Goal: Task Accomplishment & Management: Use online tool/utility

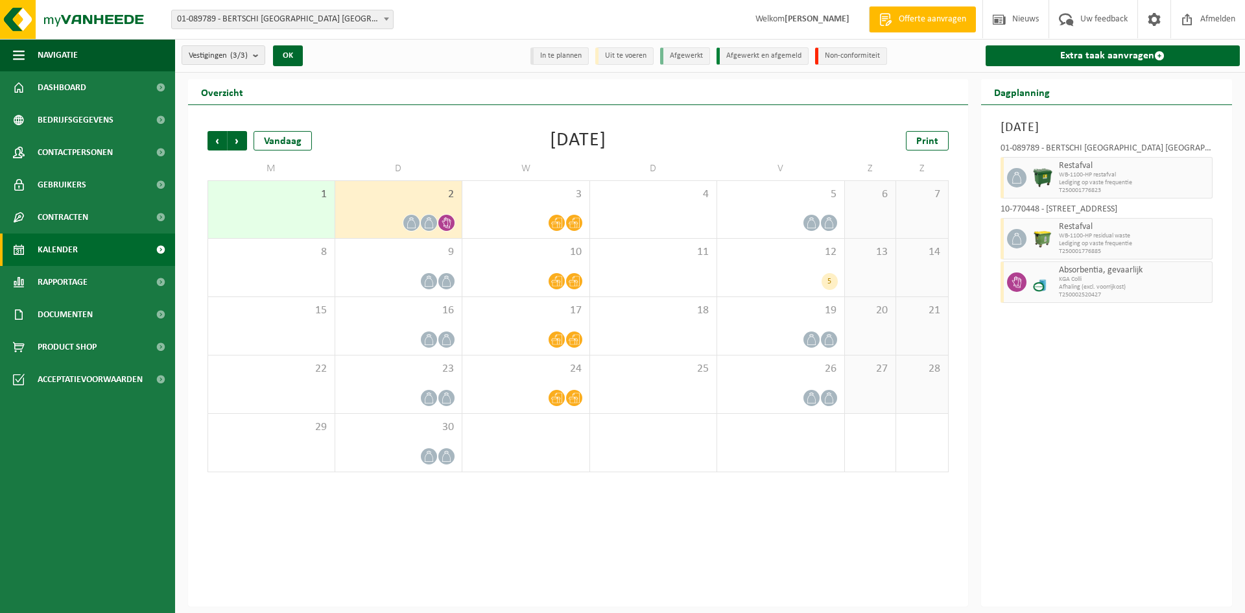
click at [407, 230] on div at bounding box center [399, 223] width 114 height 18
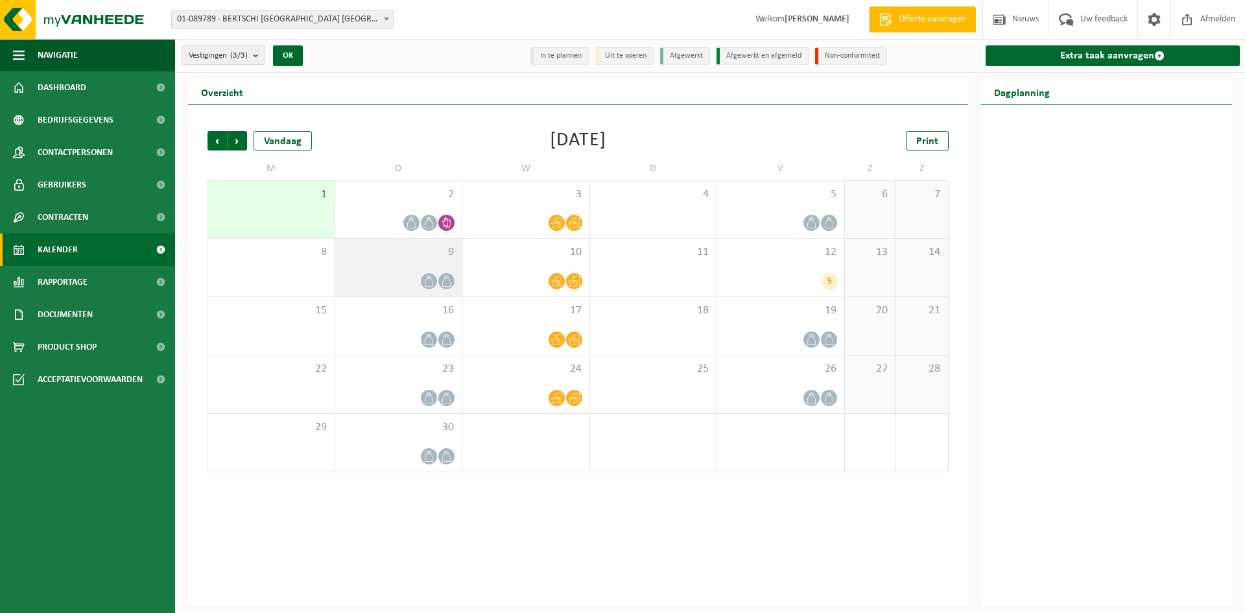
click at [416, 255] on span "9" at bounding box center [399, 252] width 114 height 14
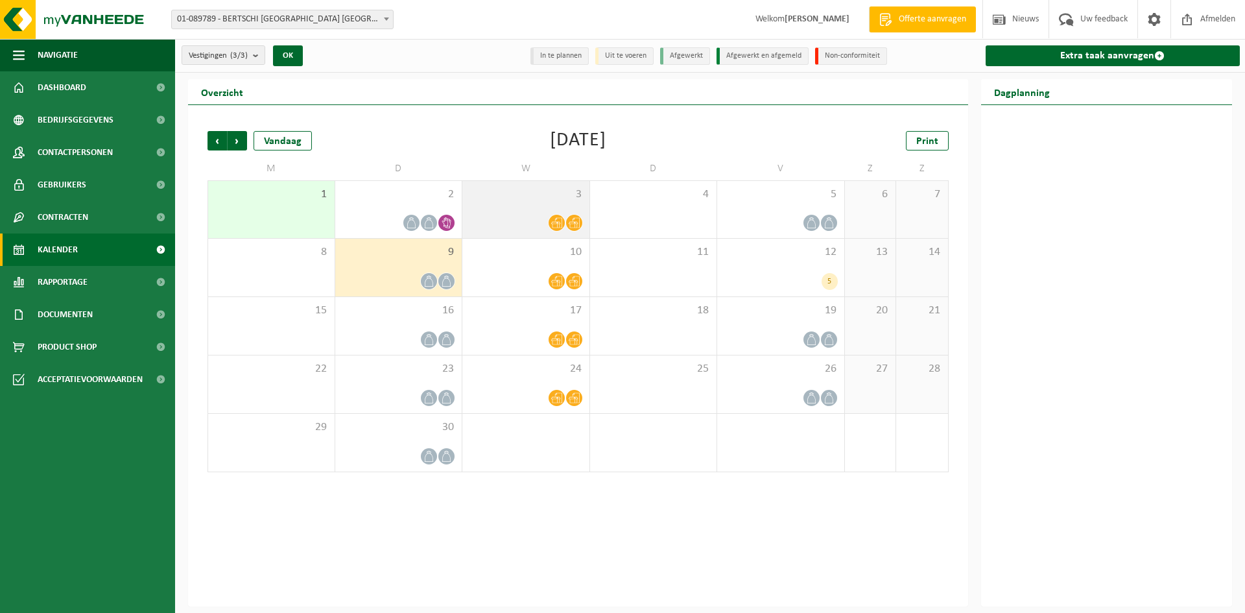
click at [511, 215] on div at bounding box center [526, 223] width 114 height 18
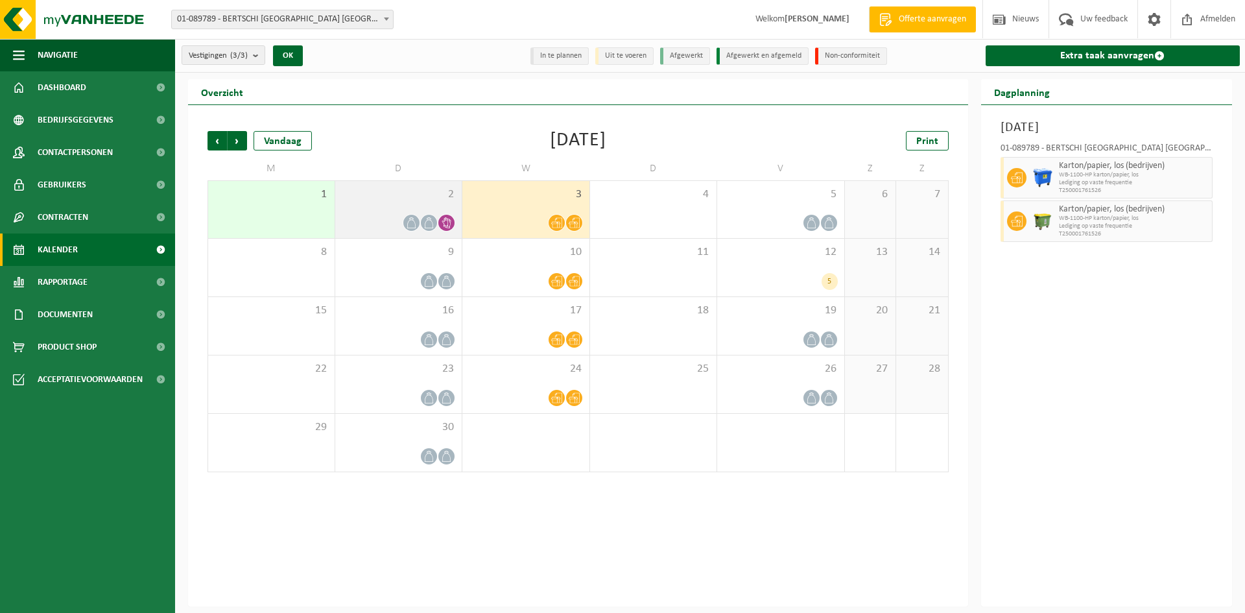
click at [425, 203] on div "2" at bounding box center [398, 209] width 127 height 57
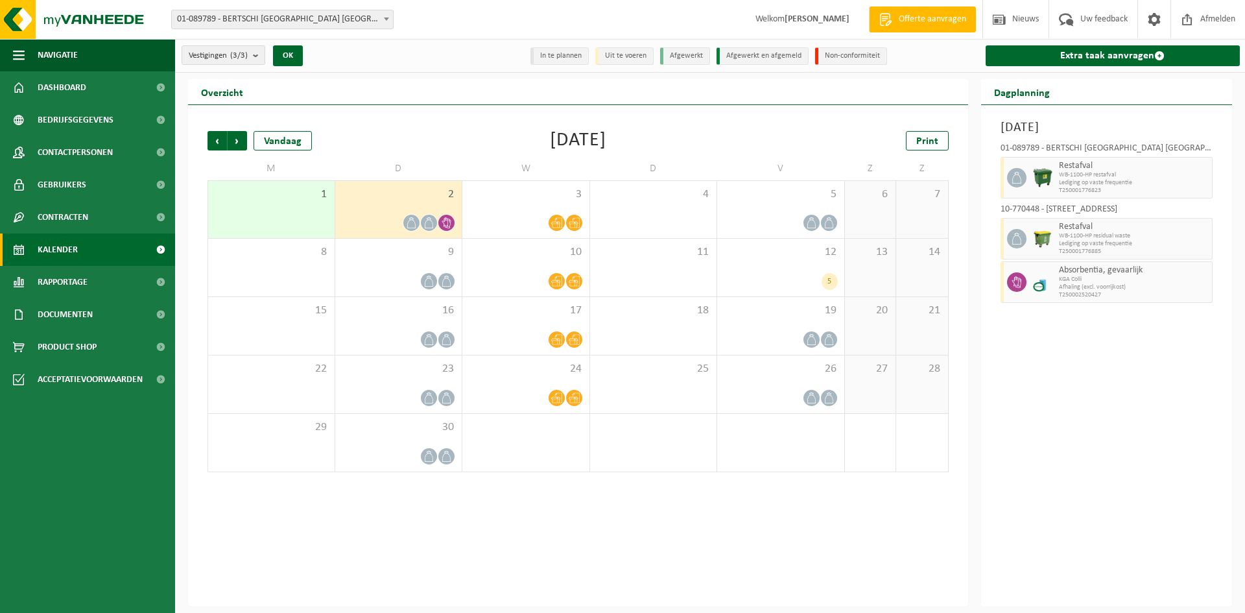
click at [1090, 281] on span "KGA Colli" at bounding box center [1134, 279] width 150 height 8
click at [1020, 278] on icon at bounding box center [1016, 282] width 10 height 12
click at [1018, 278] on icon at bounding box center [1017, 282] width 12 height 12
click at [1103, 278] on span "KGA Colli" at bounding box center [1134, 279] width 150 height 8
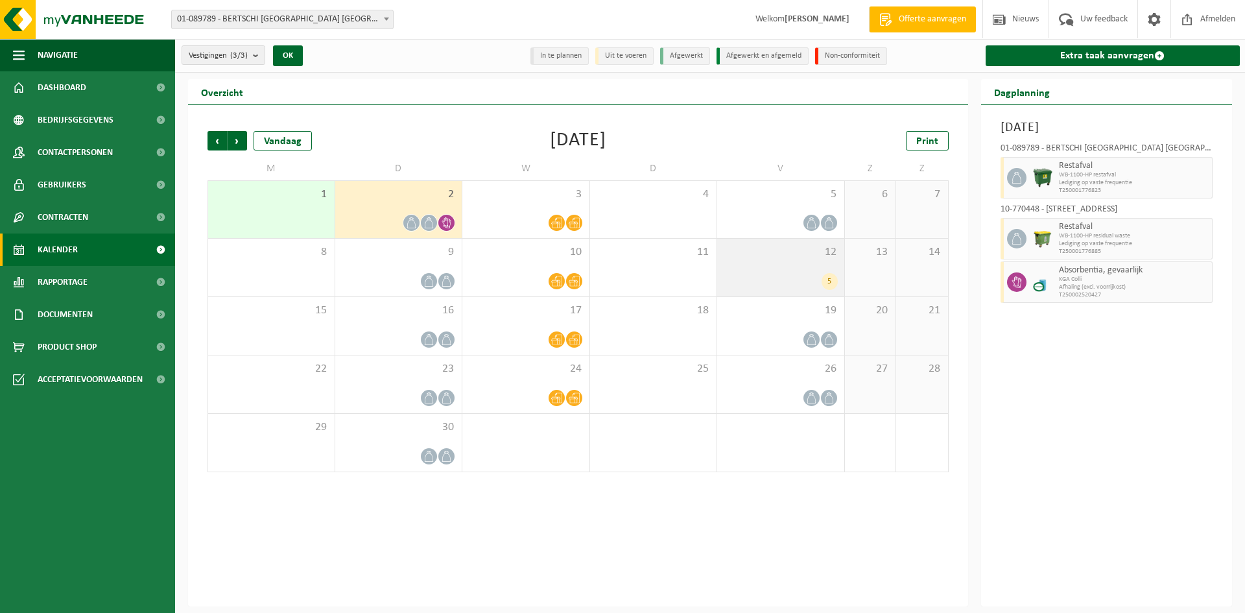
click at [814, 256] on span "12" at bounding box center [780, 252] width 114 height 14
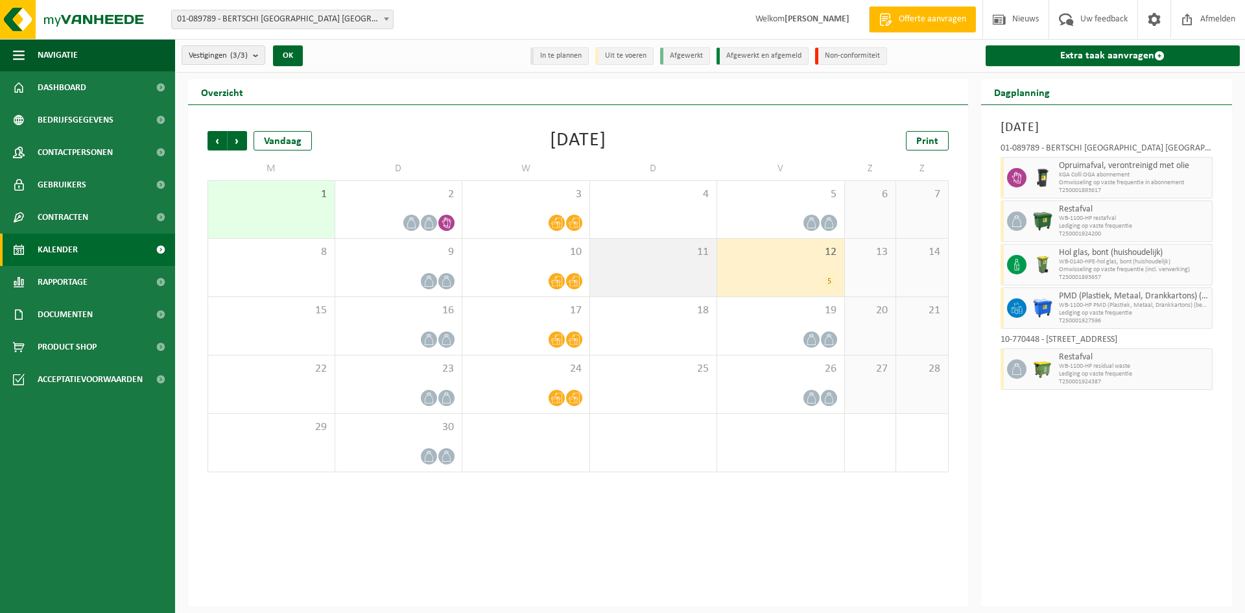
click at [686, 257] on span "11" at bounding box center [653, 252] width 114 height 14
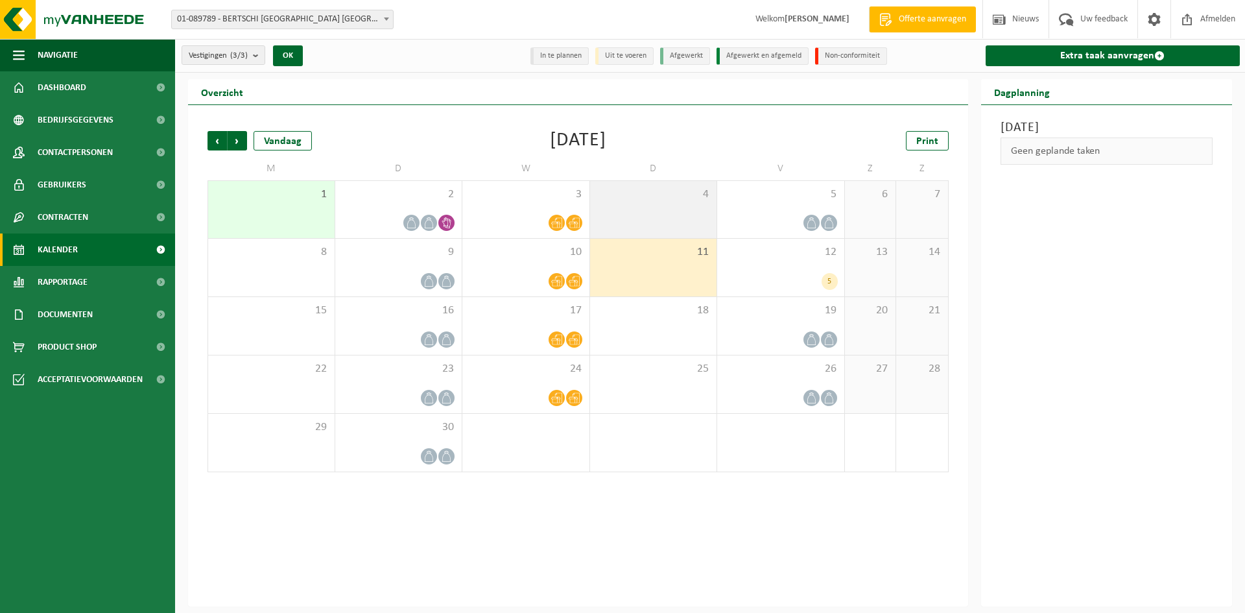
click at [694, 193] on span "4" at bounding box center [653, 194] width 114 height 14
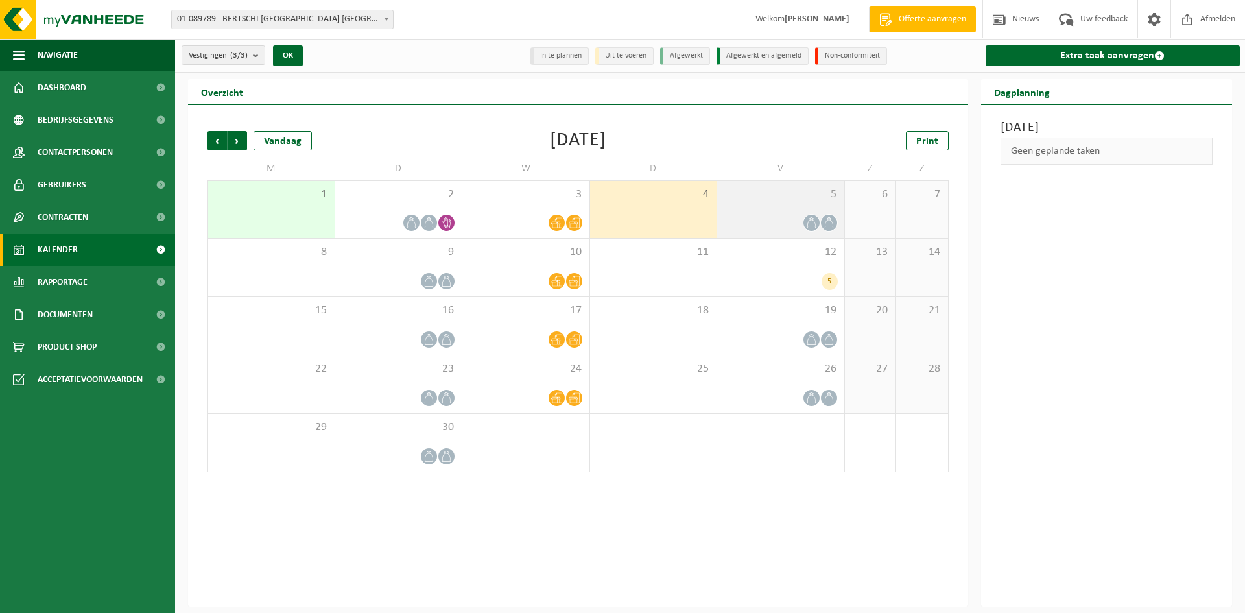
click at [785, 207] on div "5" at bounding box center [780, 209] width 127 height 57
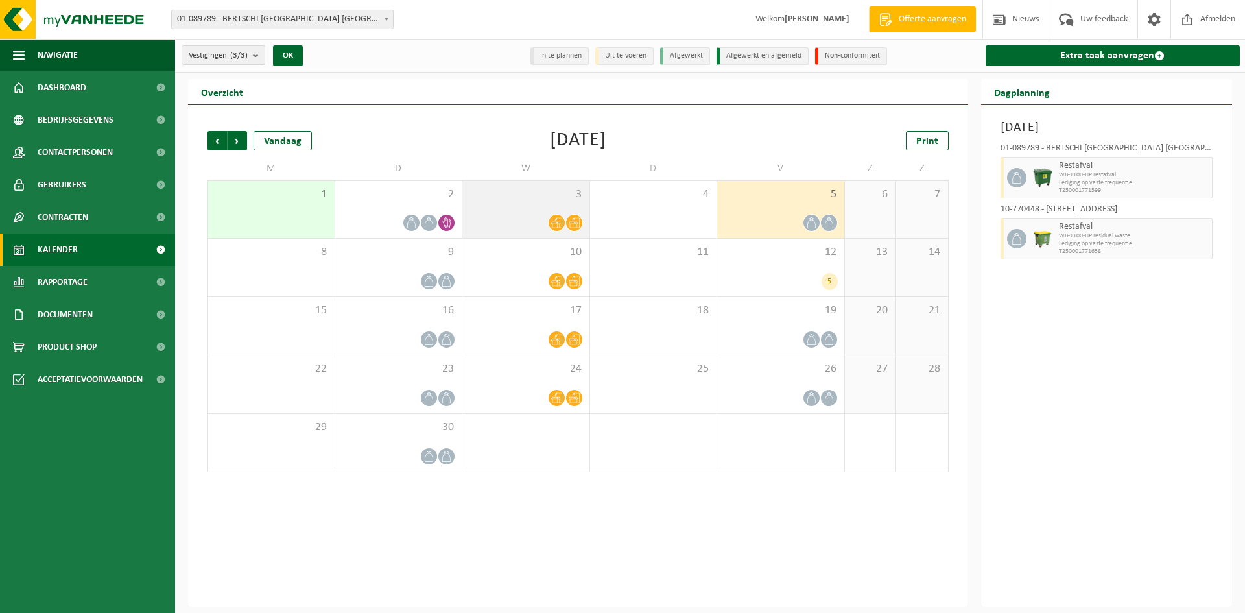
click at [518, 216] on div at bounding box center [526, 223] width 114 height 18
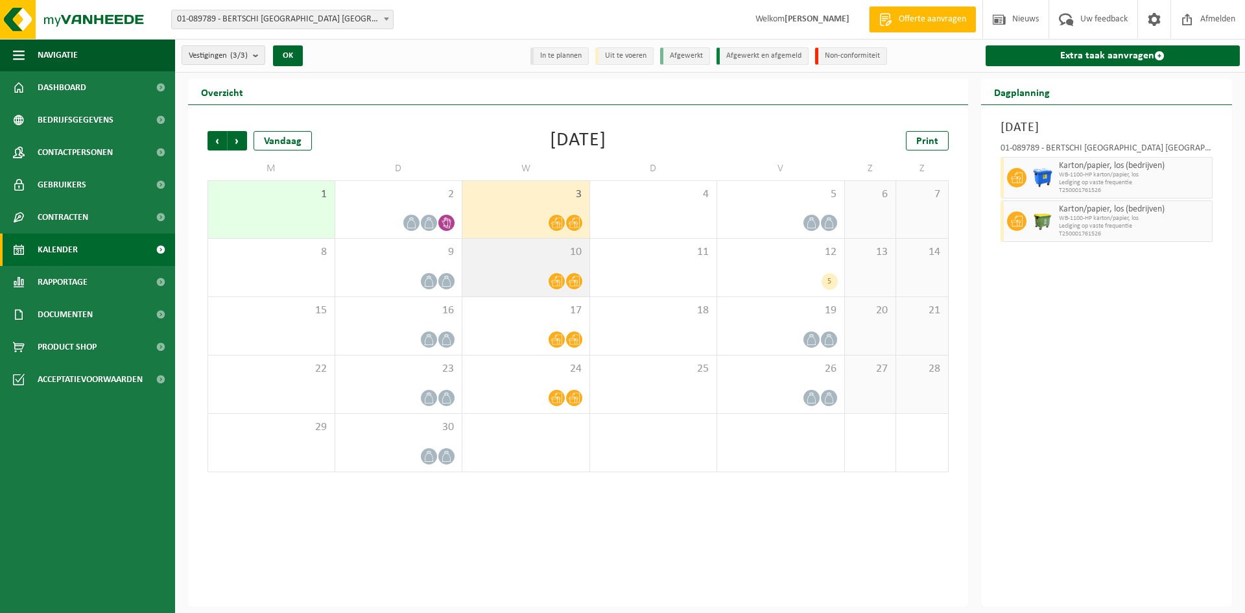
click at [526, 272] on div at bounding box center [526, 281] width 114 height 18
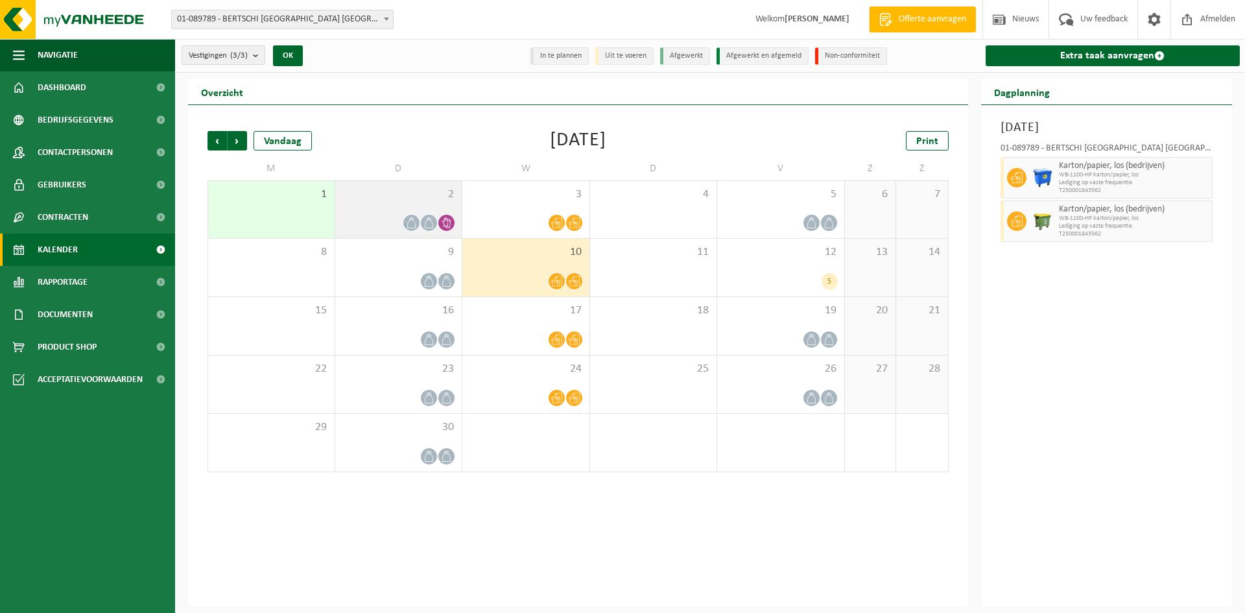
click at [425, 206] on div "2" at bounding box center [398, 209] width 127 height 57
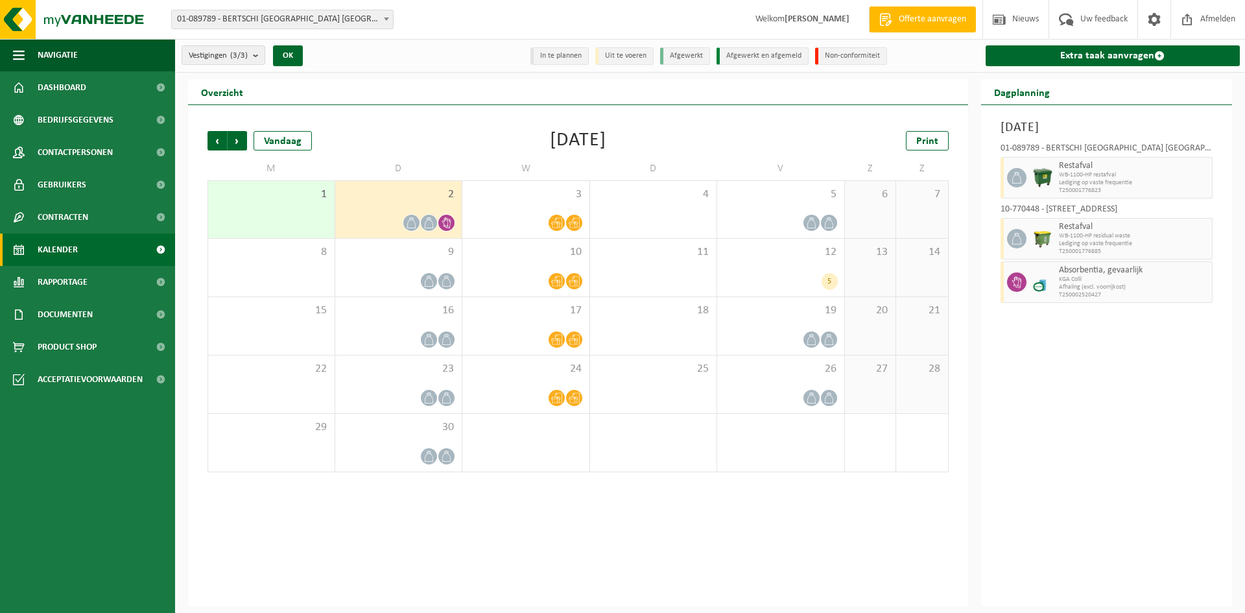
click at [1066, 288] on span "Afhaling (excl. voorrijkost)" at bounding box center [1134, 287] width 150 height 8
click at [56, 242] on span "Kalender" at bounding box center [58, 249] width 40 height 32
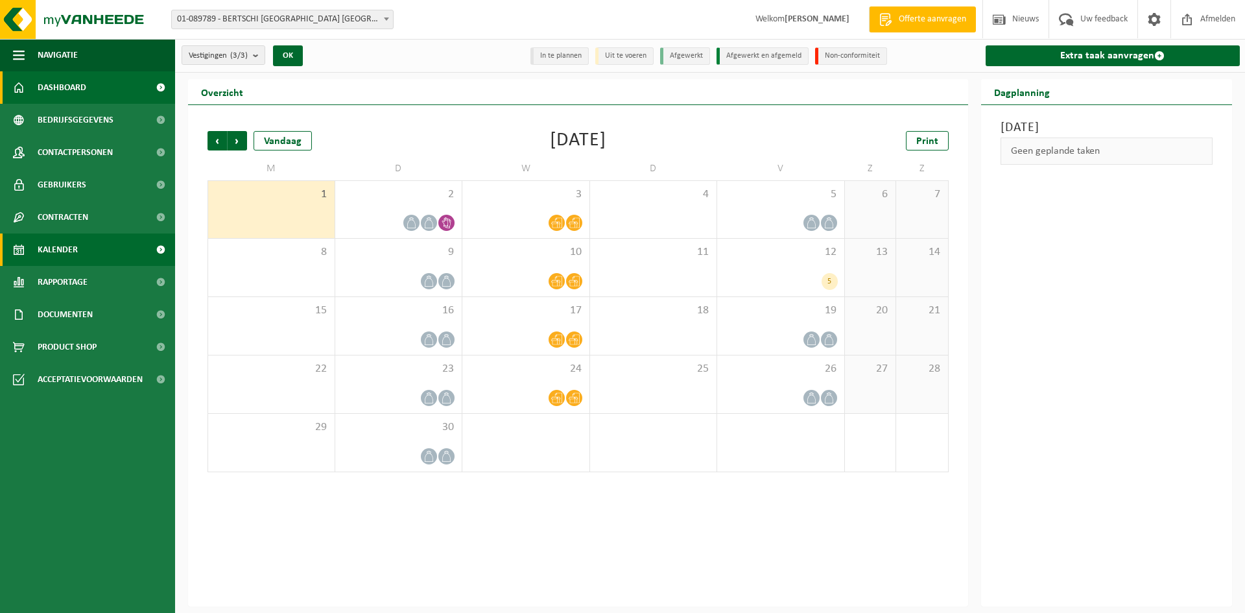
click at [68, 88] on span "Dashboard" at bounding box center [62, 87] width 49 height 32
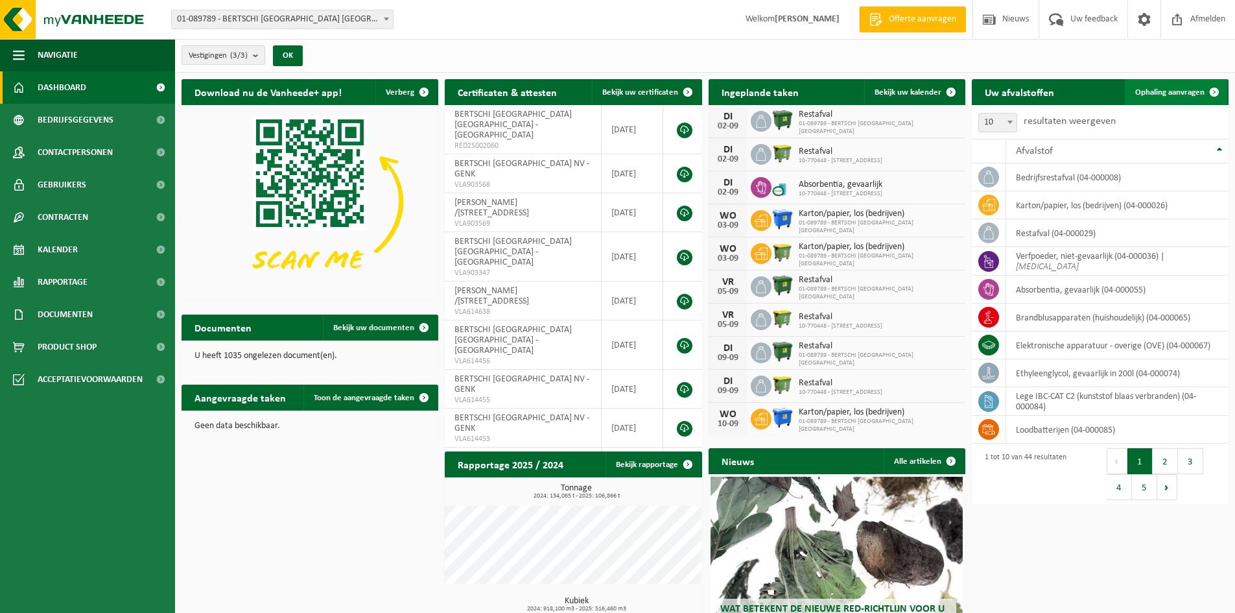
click at [1159, 91] on span "Ophaling aanvragen" at bounding box center [1169, 92] width 69 height 8
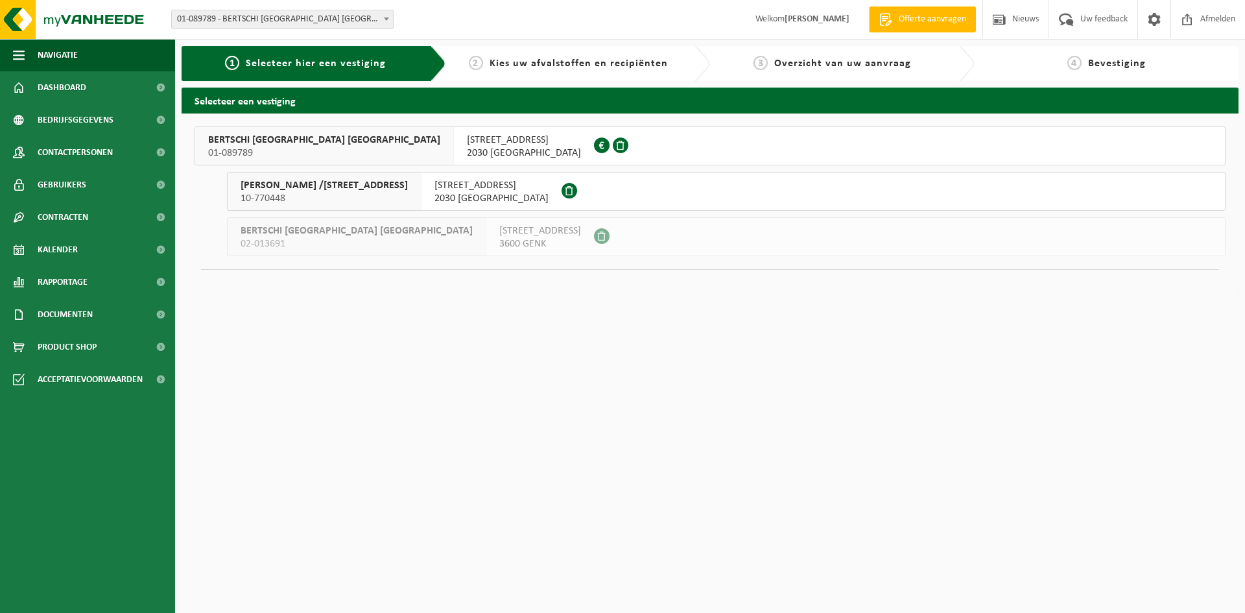
click at [287, 138] on span "BERTSCHI BELGIUM NV" at bounding box center [324, 140] width 232 height 13
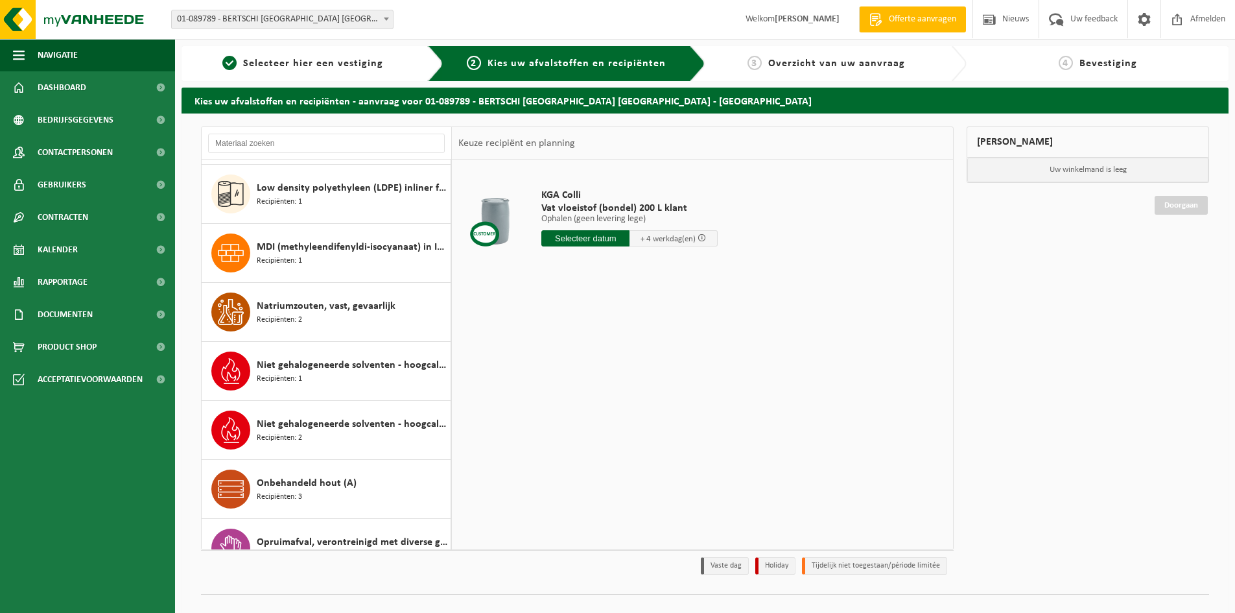
scroll to position [924, 0]
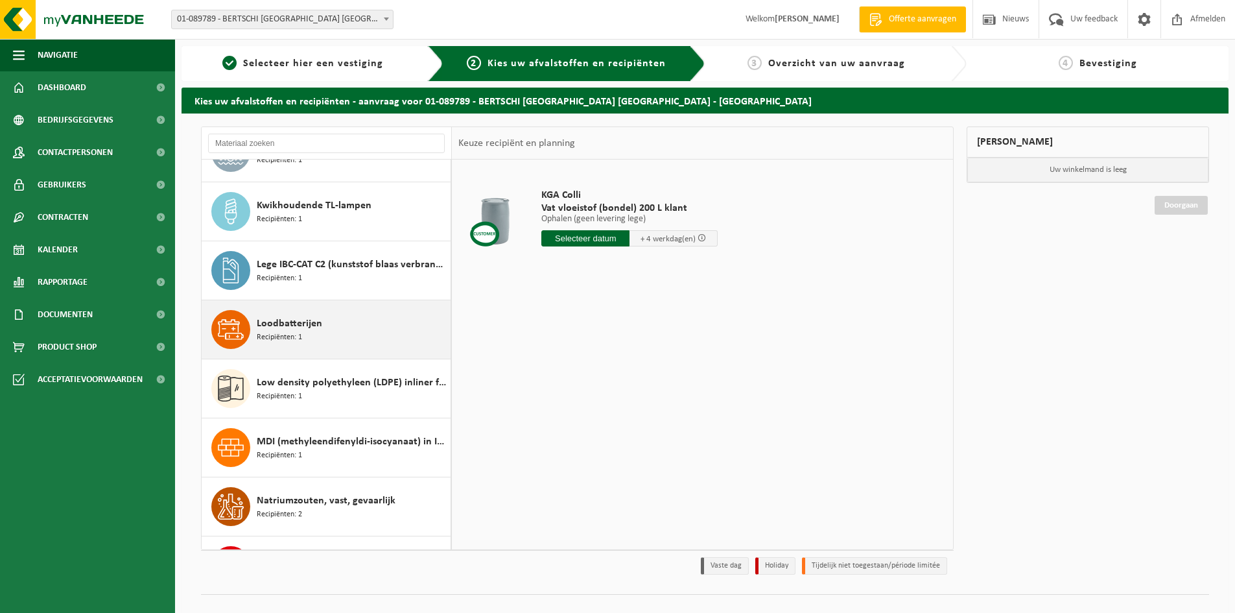
click at [296, 323] on span "Loodbatterijen" at bounding box center [289, 324] width 65 height 16
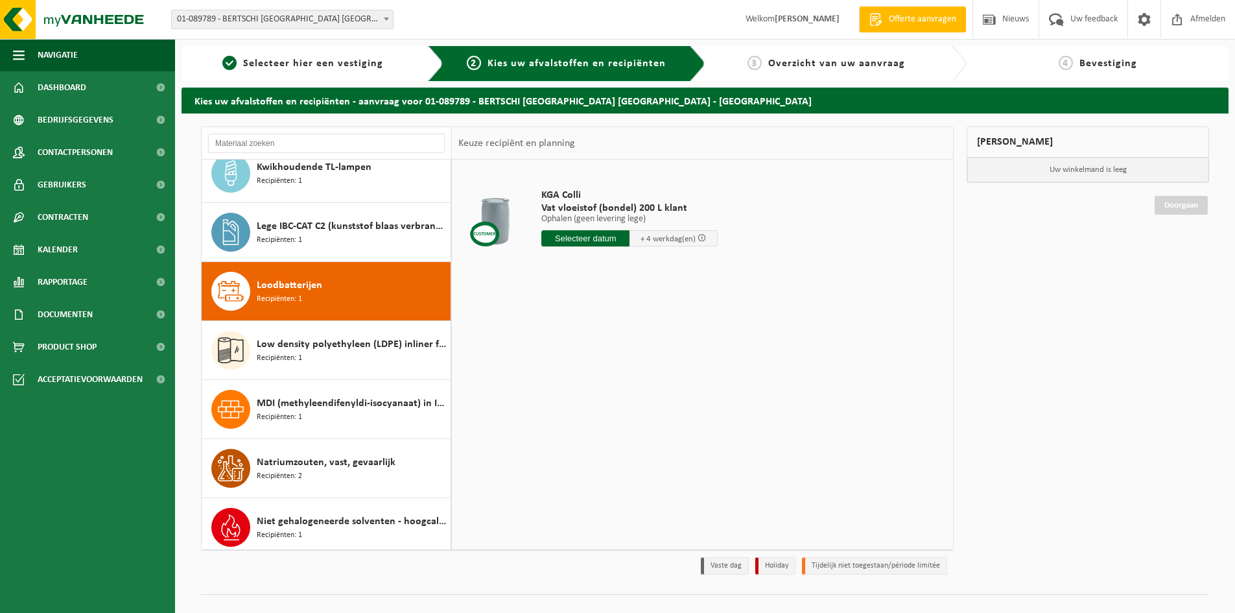
scroll to position [1063, 0]
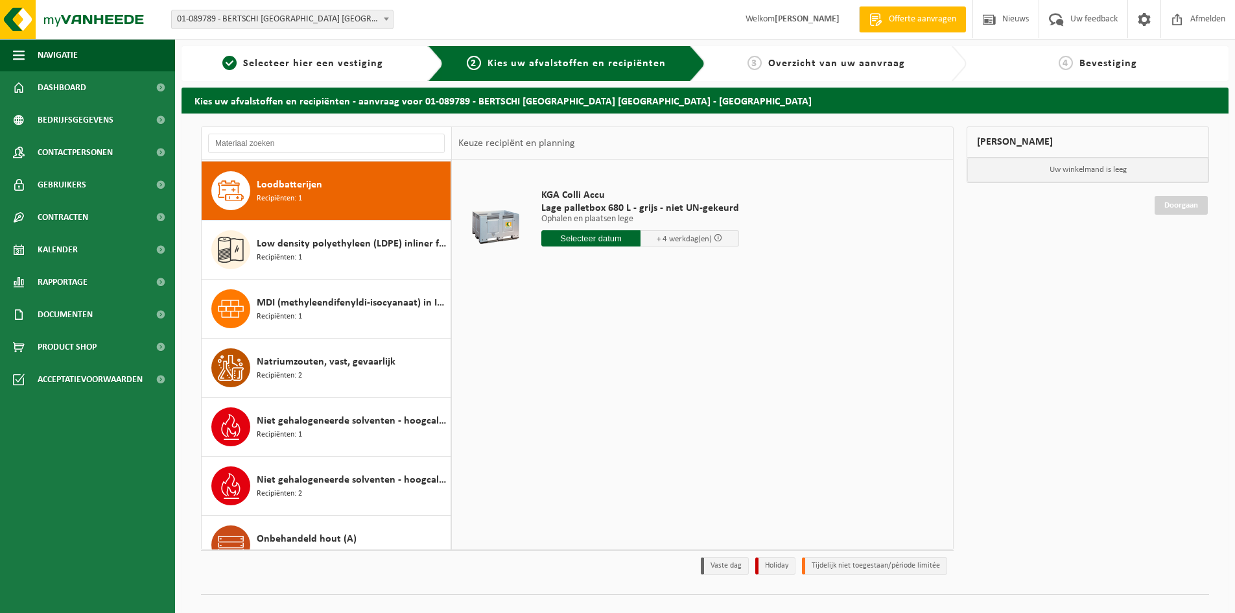
click at [488, 224] on div at bounding box center [495, 221] width 67 height 52
click at [366, 194] on div "Loodbatterijen Recipiënten: 1" at bounding box center [352, 190] width 191 height 39
click at [486, 227] on div at bounding box center [495, 221] width 67 height 52
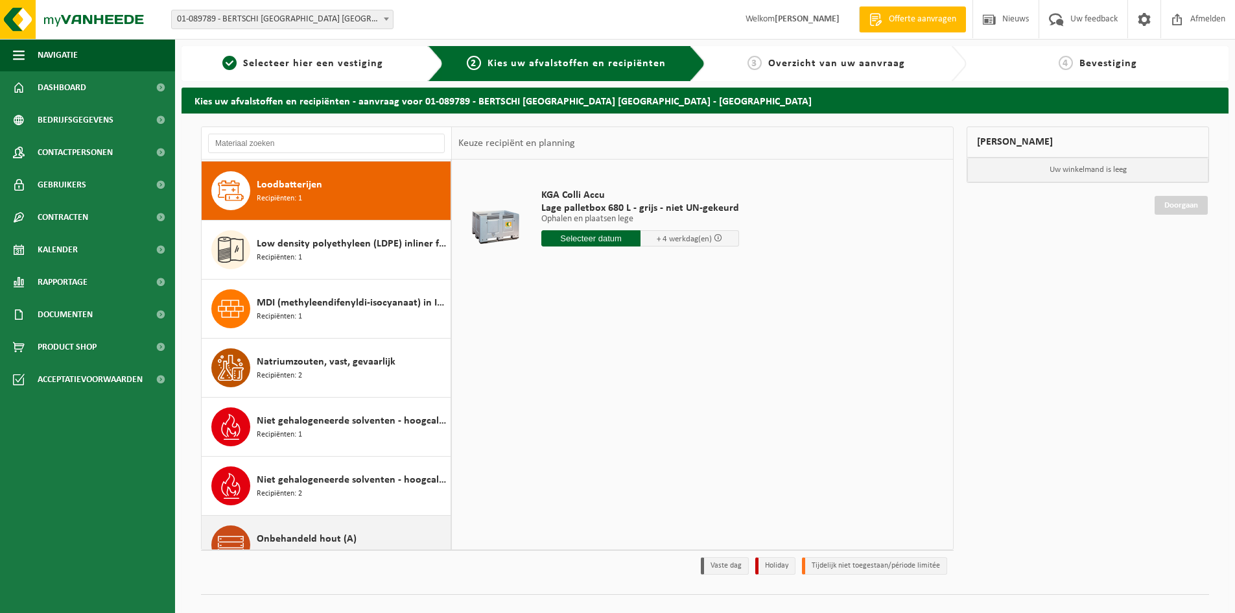
scroll to position [1322, 0]
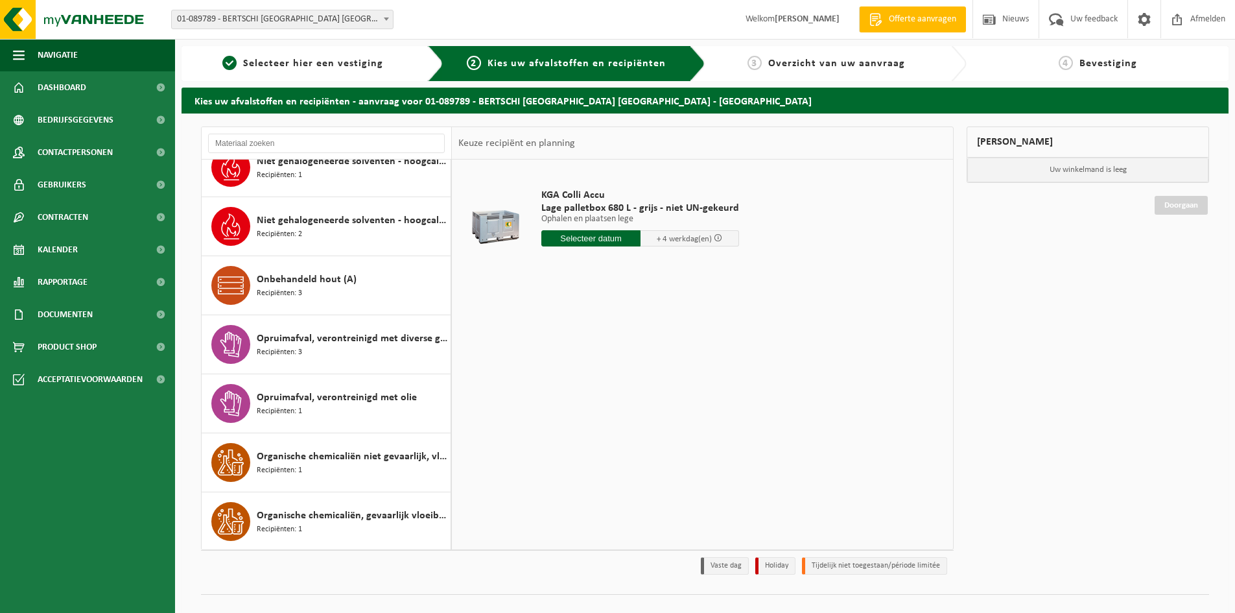
click at [512, 218] on div at bounding box center [495, 221] width 67 height 52
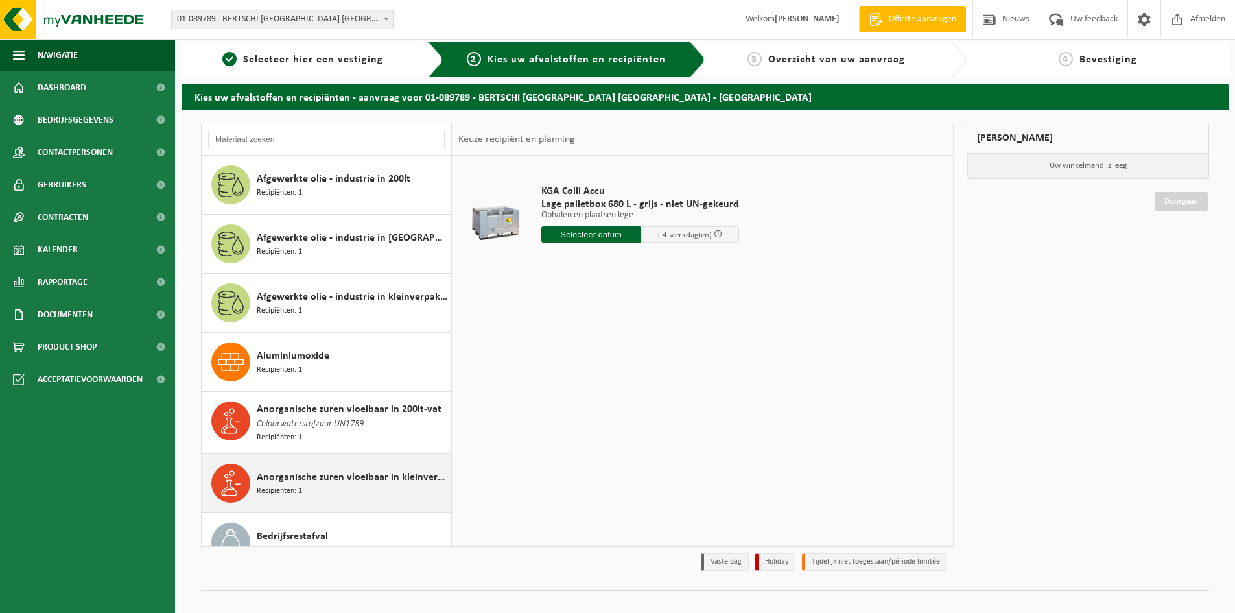
scroll to position [0, 0]
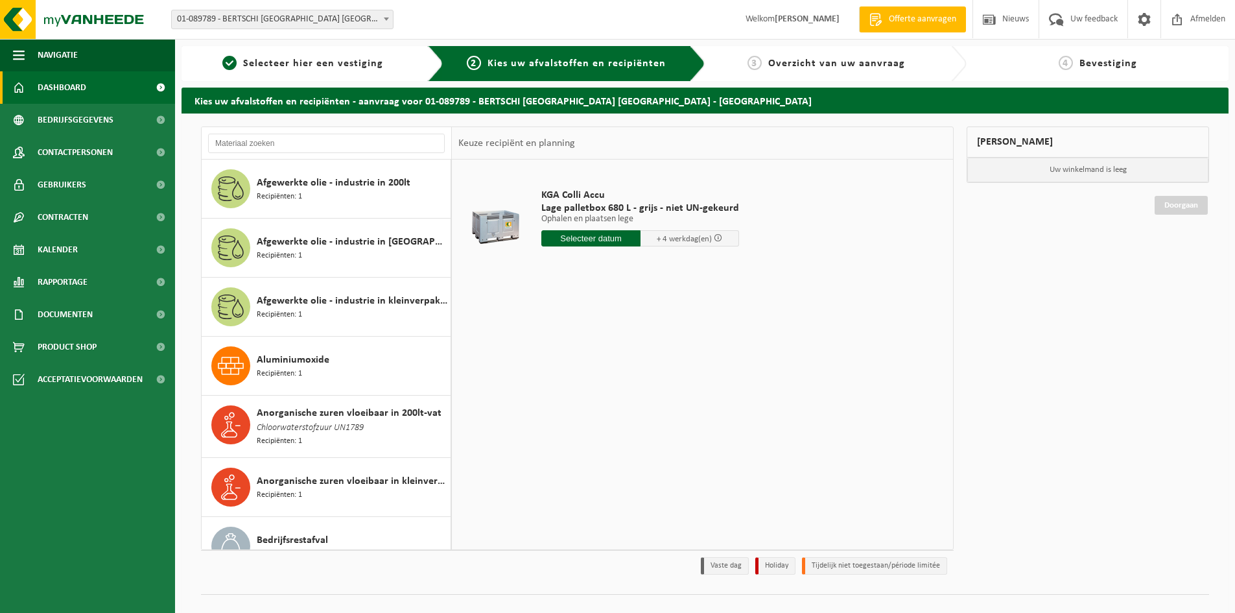
click at [65, 89] on span "Dashboard" at bounding box center [62, 87] width 49 height 32
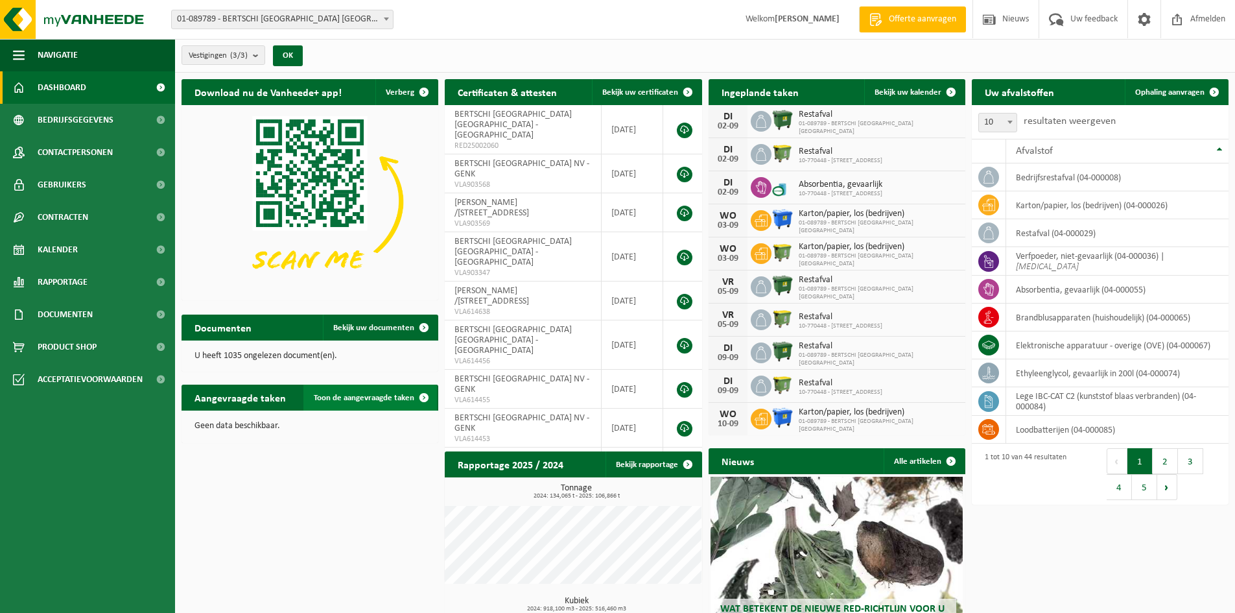
click at [360, 392] on link "Toon de aangevraagde taken" at bounding box center [370, 397] width 134 height 26
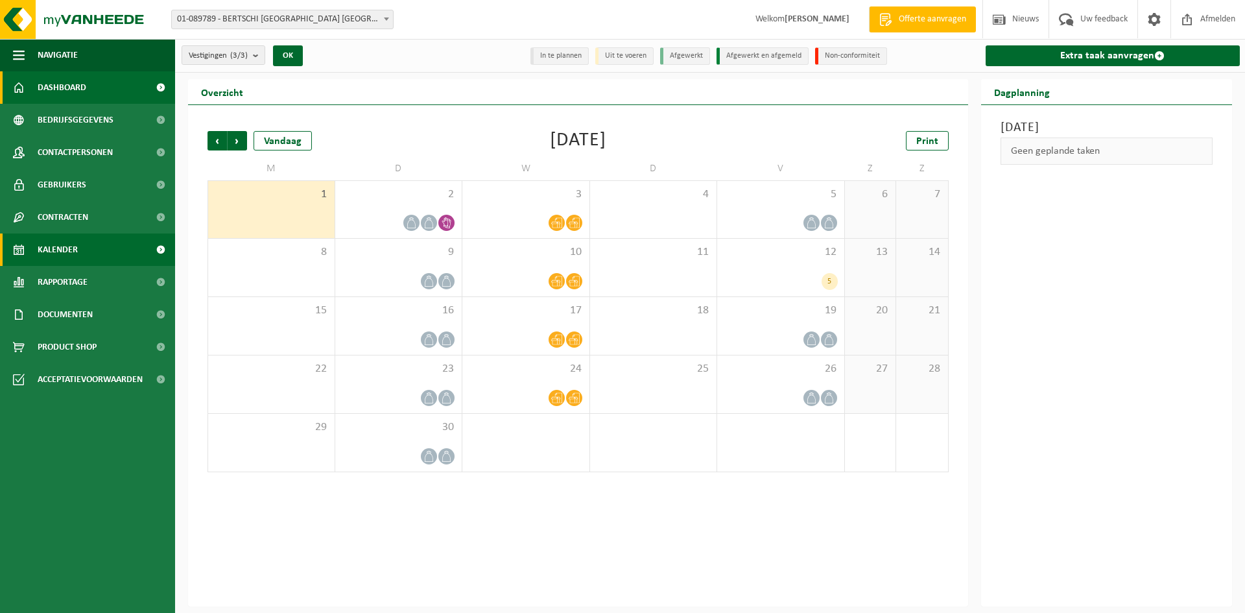
click at [80, 95] on span "Dashboard" at bounding box center [62, 87] width 49 height 32
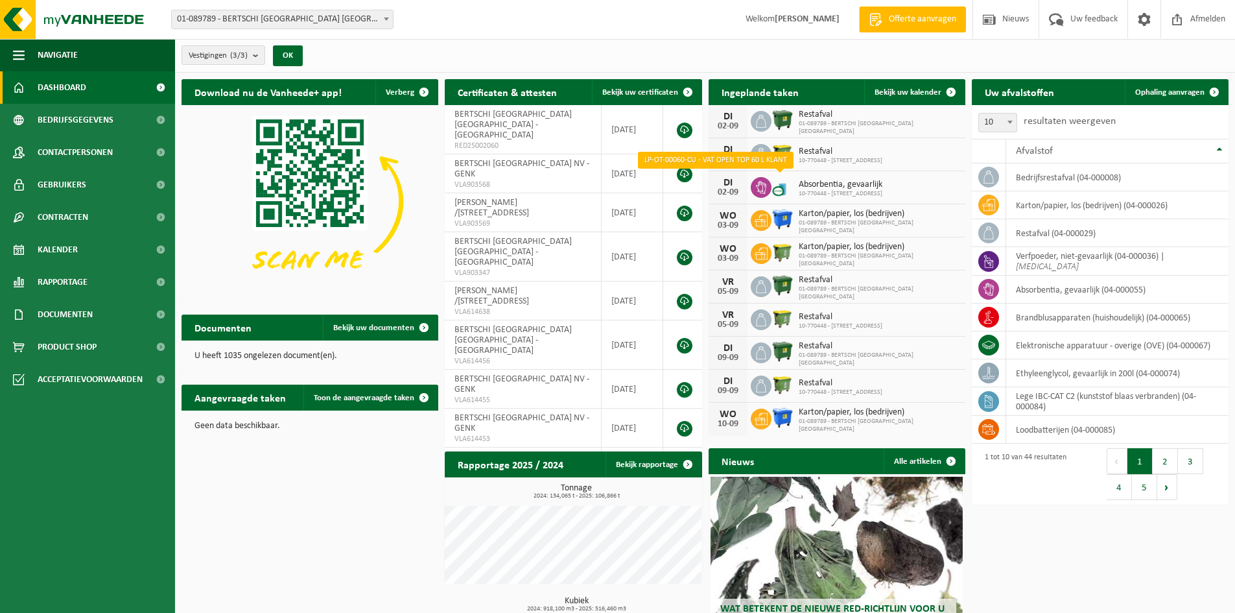
click at [784, 193] on img at bounding box center [782, 186] width 22 height 22
click at [761, 193] on icon at bounding box center [760, 187] width 10 height 13
click at [829, 182] on span "Absorbentia, gevaarlijk" at bounding box center [841, 185] width 84 height 10
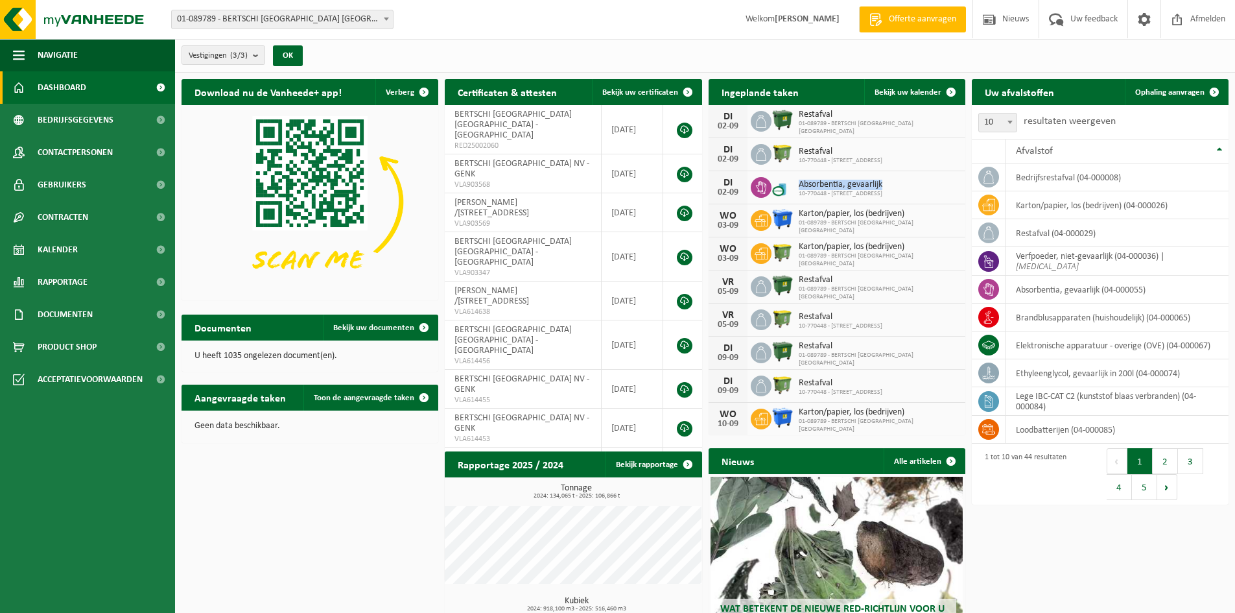
click at [830, 182] on span "Absorbentia, gevaarlijk" at bounding box center [841, 185] width 84 height 10
click at [833, 182] on span "Absorbentia, gevaarlijk" at bounding box center [841, 185] width 84 height 10
click at [741, 187] on div "DI 02-09" at bounding box center [728, 187] width 39 height 32
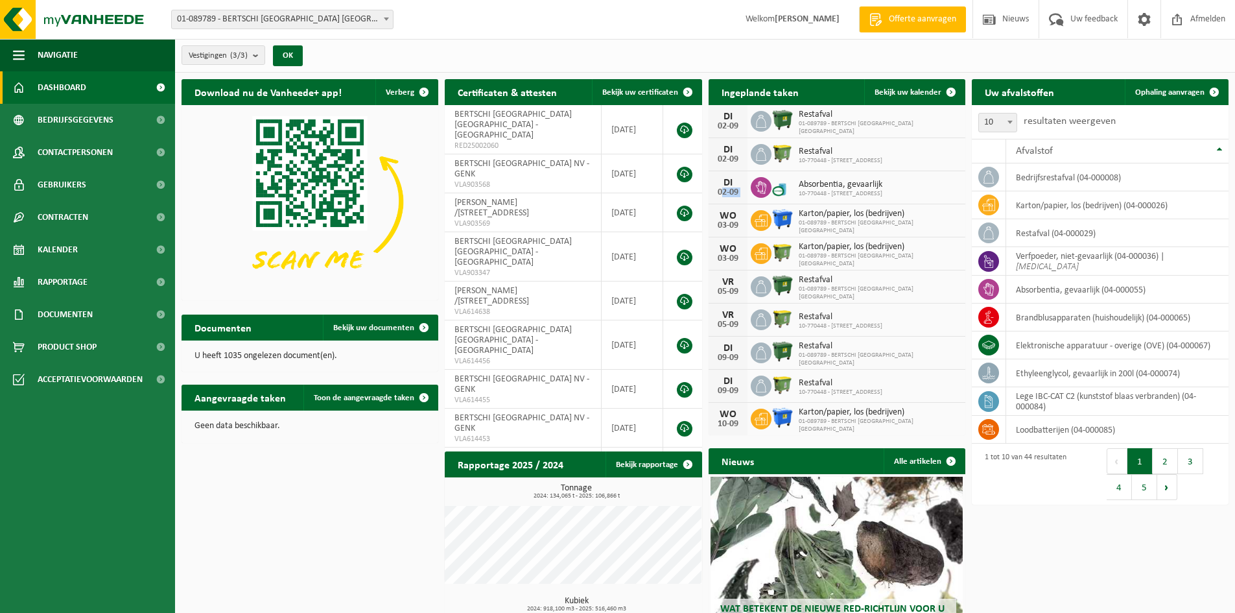
click at [741, 187] on div "DI 02-09" at bounding box center [728, 187] width 39 height 32
click at [822, 200] on div "DI 02-09 Absorbentia, gevaarlijk 10-770448 - BERTSCHI /ZOMERWEG 20" at bounding box center [837, 187] width 257 height 33
click at [825, 194] on span "10-770448 - BERTSCHI /ZOMERWEG 20" at bounding box center [841, 194] width 84 height 8
